Goal: Find specific page/section: Find specific page/section

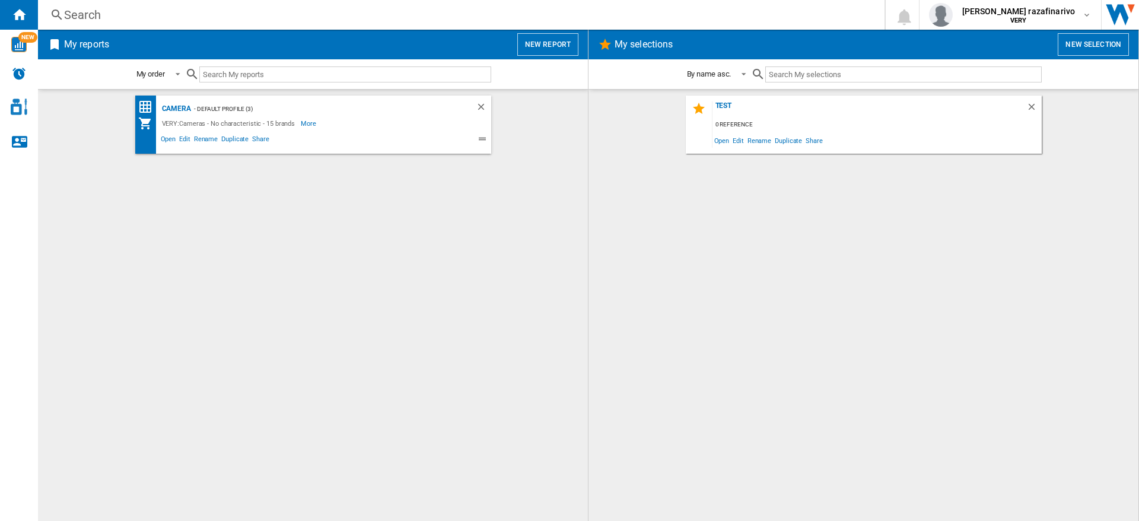
click at [74, 14] on div "Search" at bounding box center [459, 15] width 790 height 17
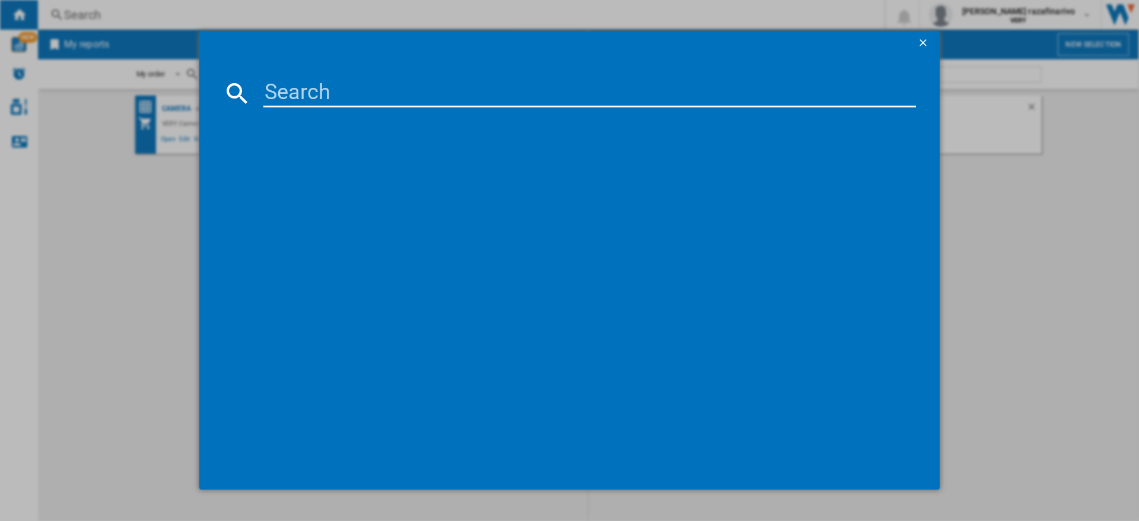
click at [527, 89] on input at bounding box center [589, 93] width 653 height 28
type input "b"
click at [924, 40] on ng-md-icon "getI18NText('BUTTONS.CLOSE_DIALOG')" at bounding box center [924, 44] width 14 height 14
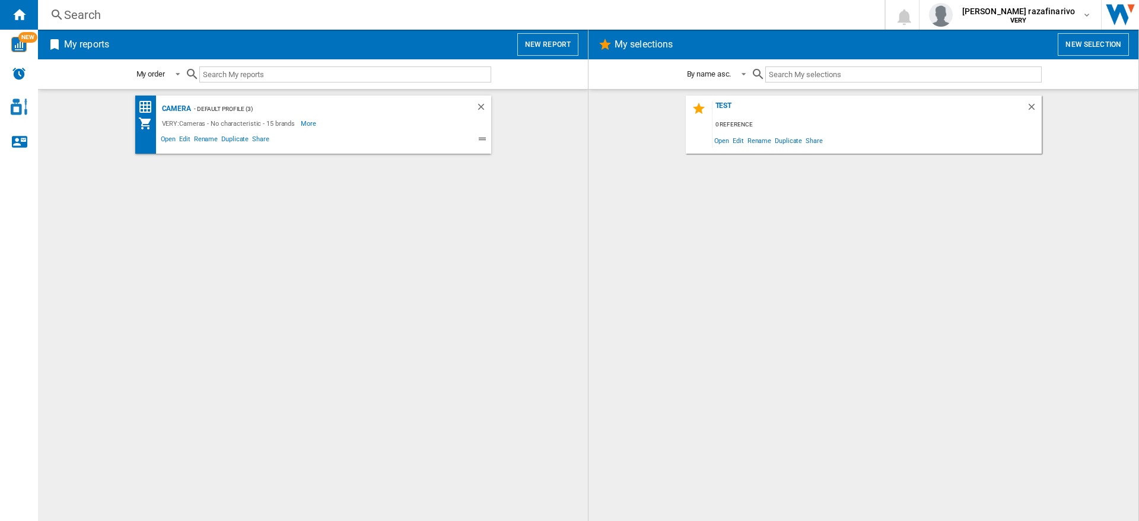
click at [75, 9] on div "Search" at bounding box center [459, 15] width 790 height 17
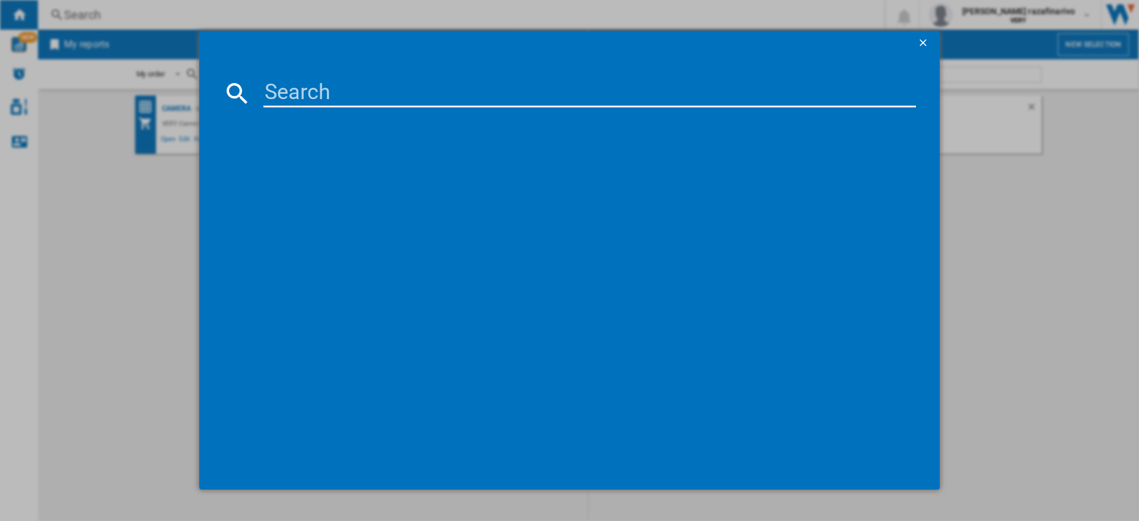
click at [924, 42] on ng-md-icon "getI18NText('BUTTONS.CLOSE_DIALOG')" at bounding box center [924, 44] width 14 height 14
